Goal: Task Accomplishment & Management: Check status

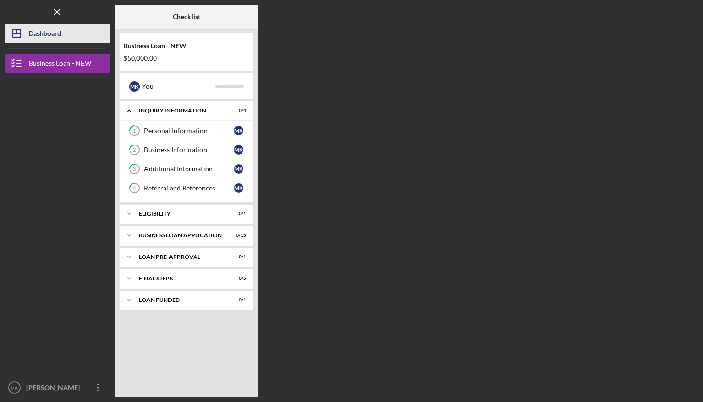
click at [48, 38] on div "Dashboard" at bounding box center [45, 35] width 33 height 22
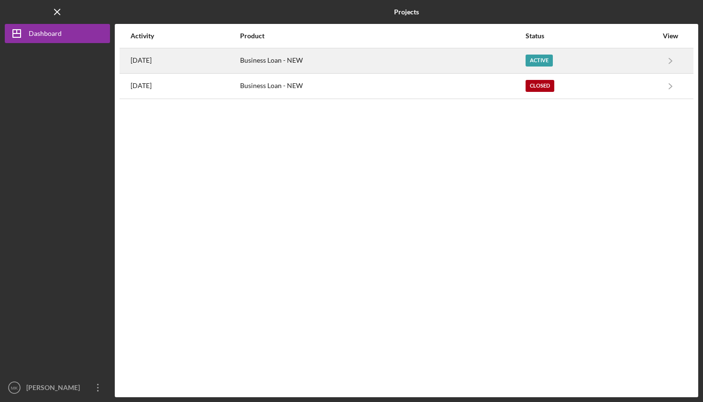
click at [371, 66] on div "Business Loan - NEW" at bounding box center [382, 61] width 285 height 24
